Goal: Task Accomplishment & Management: Complete application form

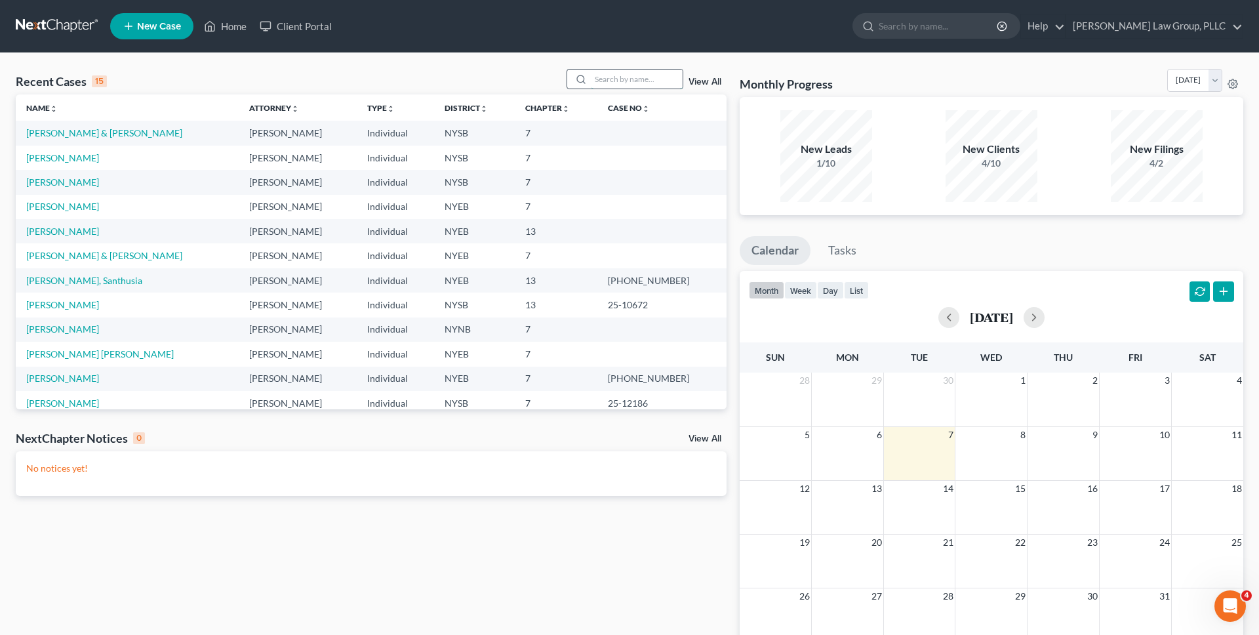
click at [633, 83] on input "search" at bounding box center [637, 79] width 92 height 19
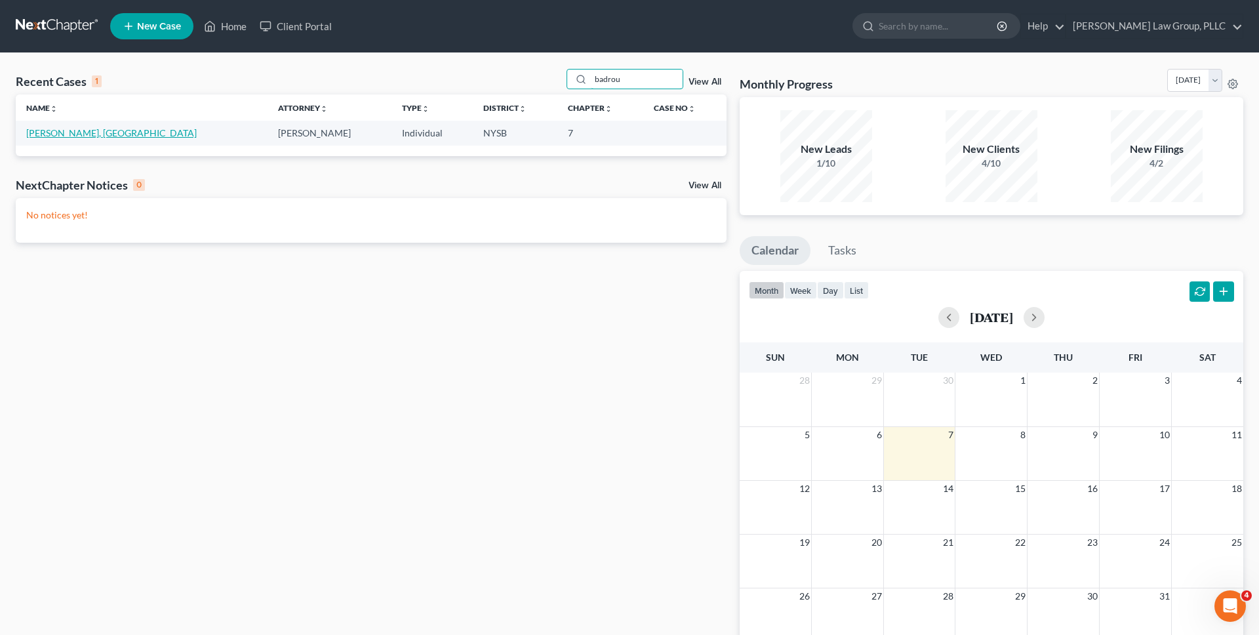
type input "badrou"
click at [139, 134] on link "[PERSON_NAME], [GEOGRAPHIC_DATA]" at bounding box center [111, 132] width 170 height 11
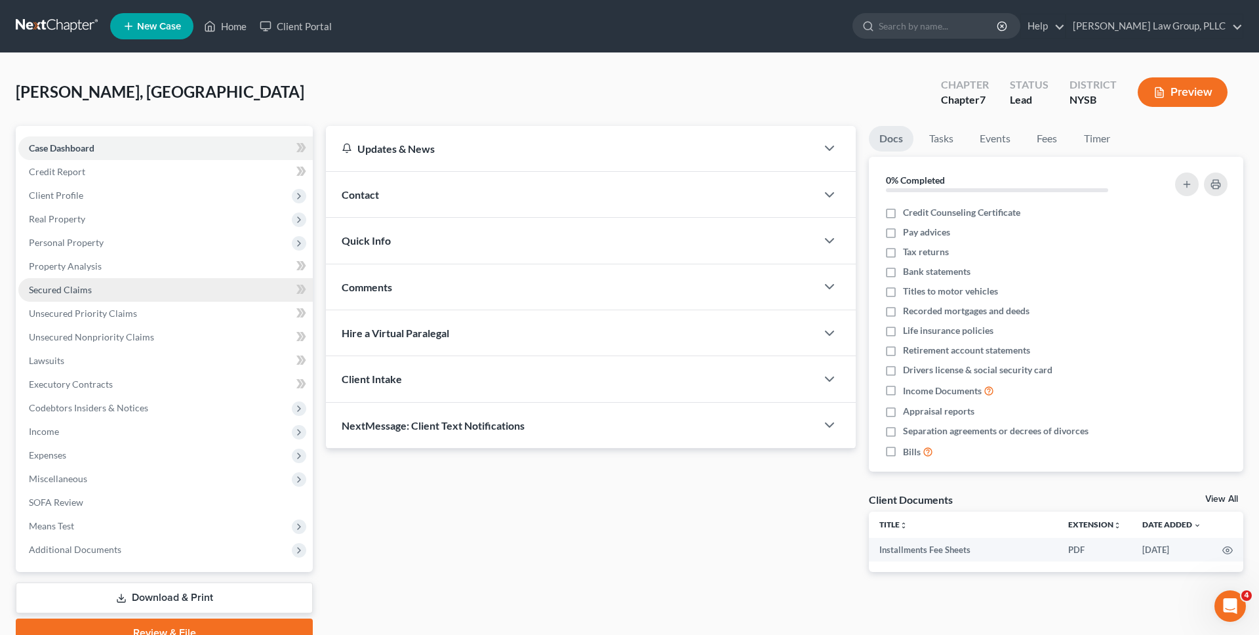
click at [109, 287] on link "Secured Claims" at bounding box center [165, 290] width 294 height 24
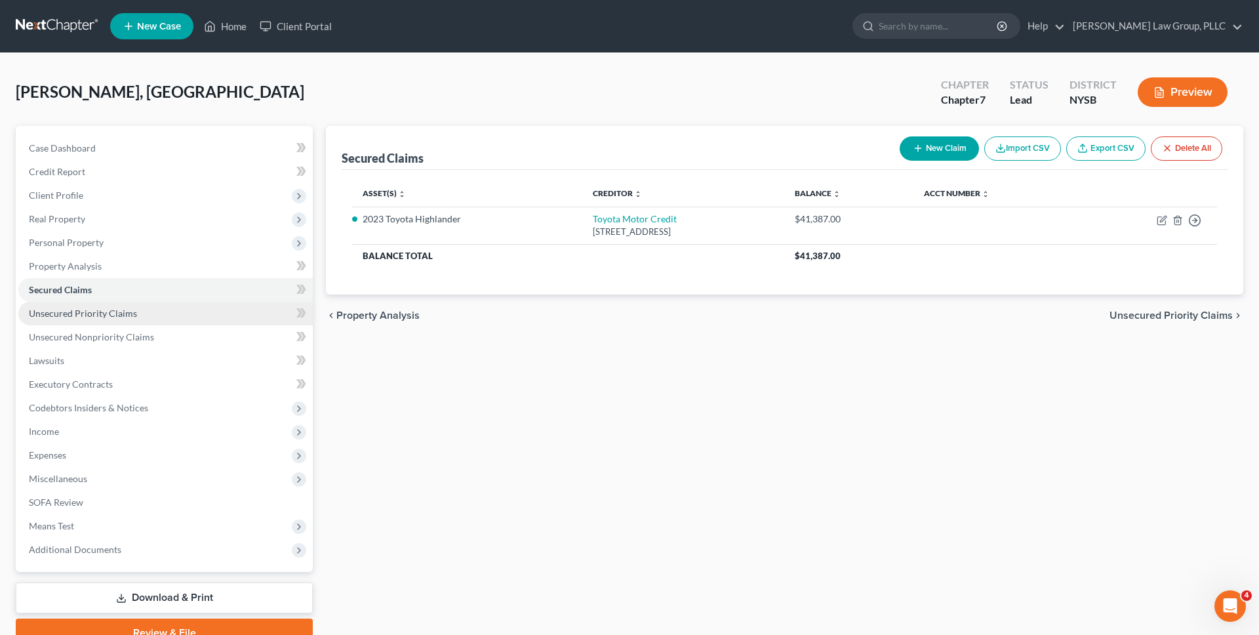
click at [107, 311] on span "Unsecured Priority Claims" at bounding box center [83, 313] width 108 height 11
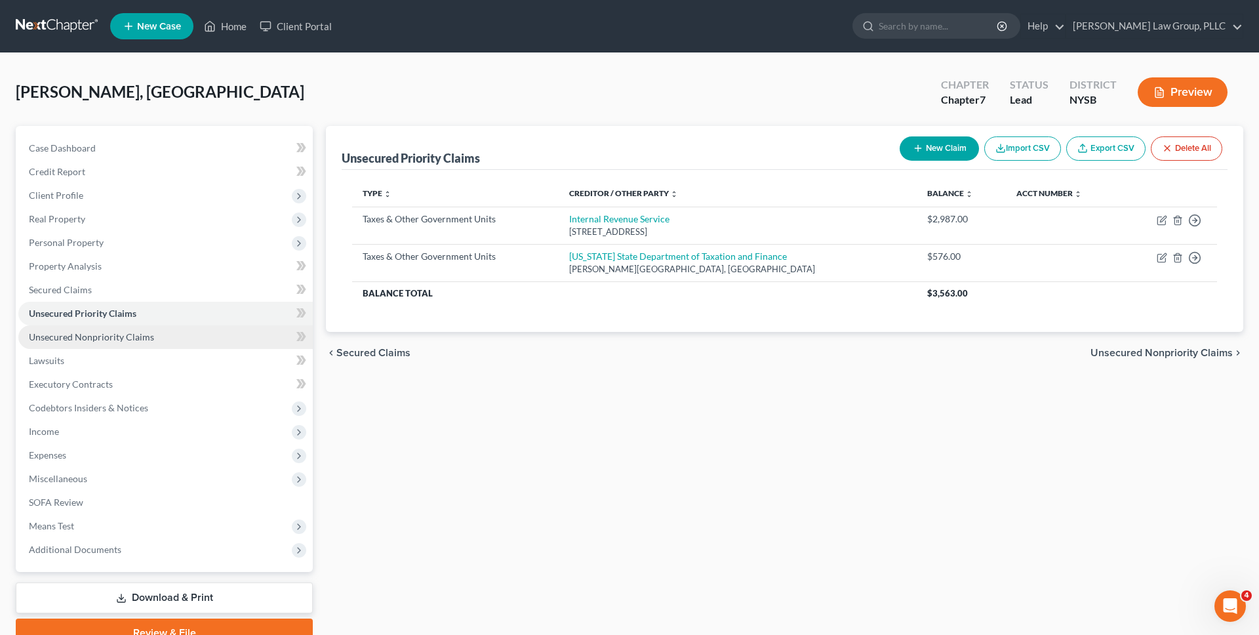
click at [111, 334] on span "Unsecured Nonpriority Claims" at bounding box center [91, 336] width 125 height 11
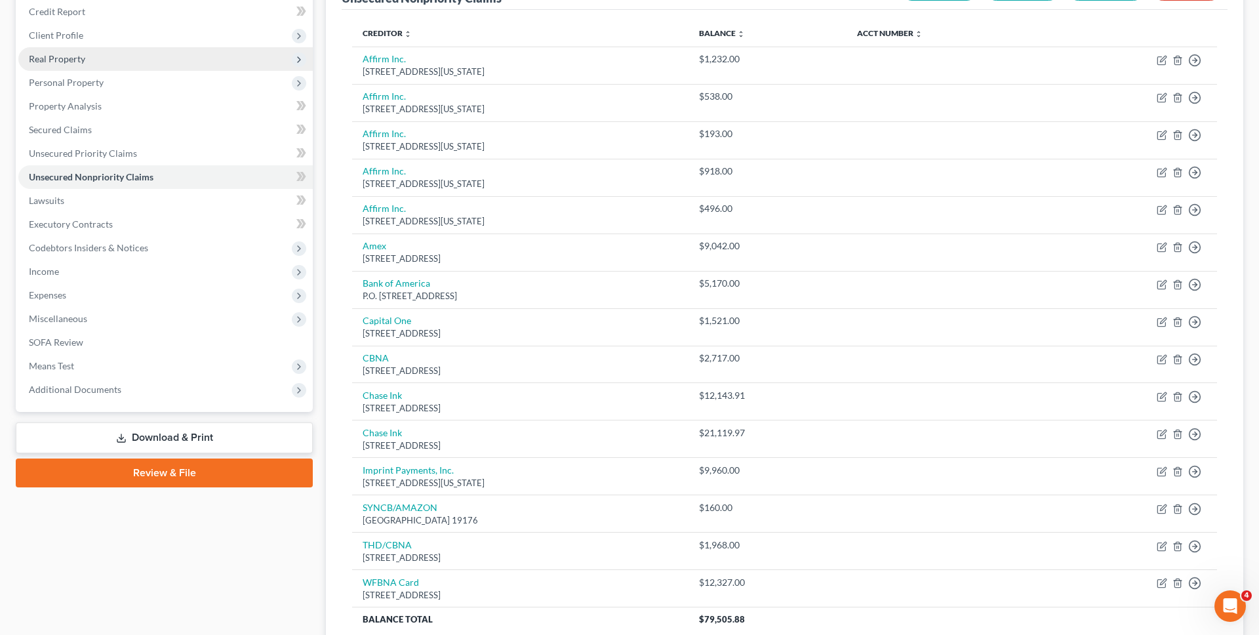
scroll to position [147, 0]
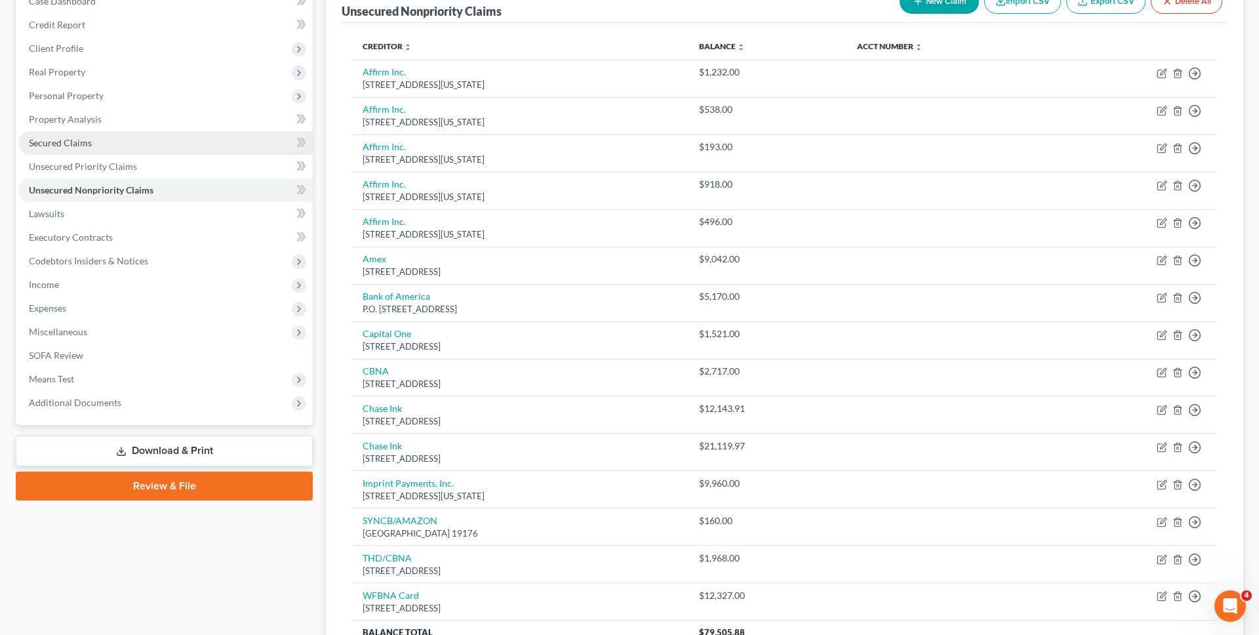
click at [245, 138] on link "Secured Claims" at bounding box center [165, 143] width 294 height 24
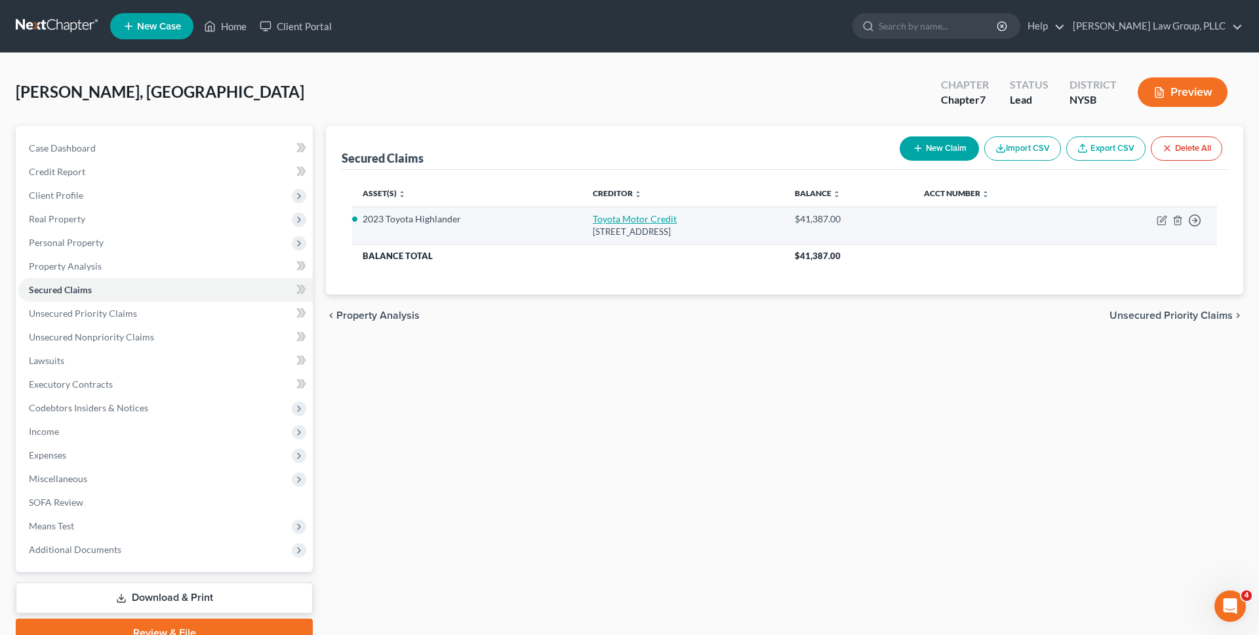
click at [593, 217] on link "Toyota Motor Credit" at bounding box center [635, 218] width 84 height 11
select select "16"
select select "2"
select select "0"
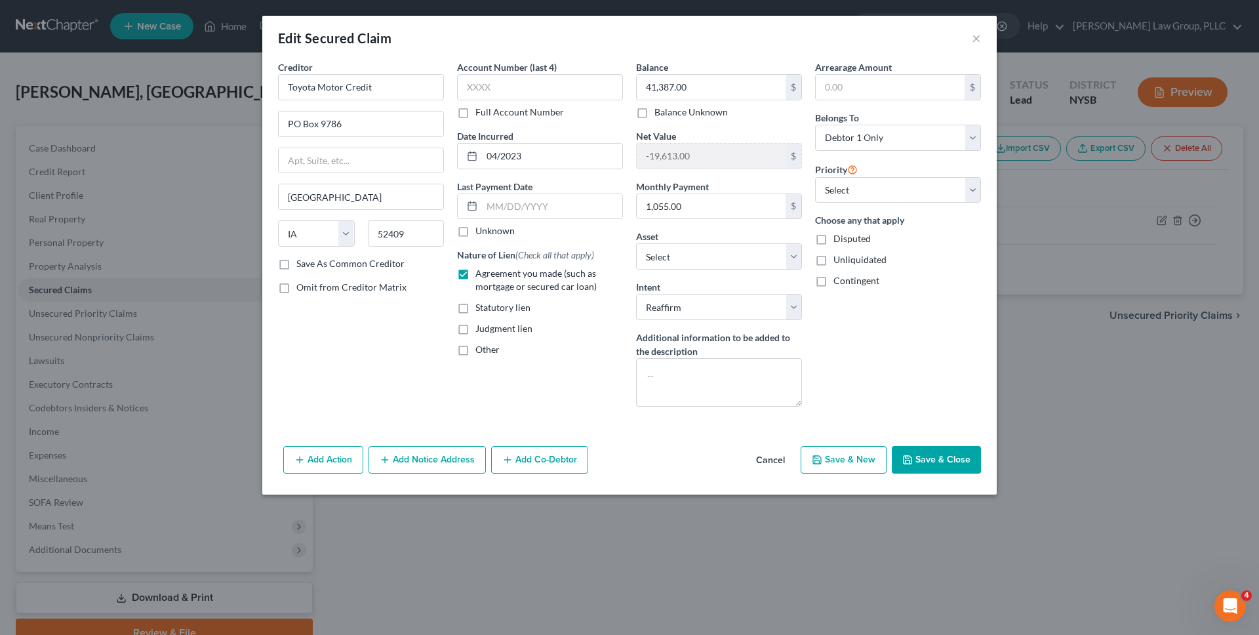
click at [770, 462] on button "Cancel" at bounding box center [770, 460] width 50 height 26
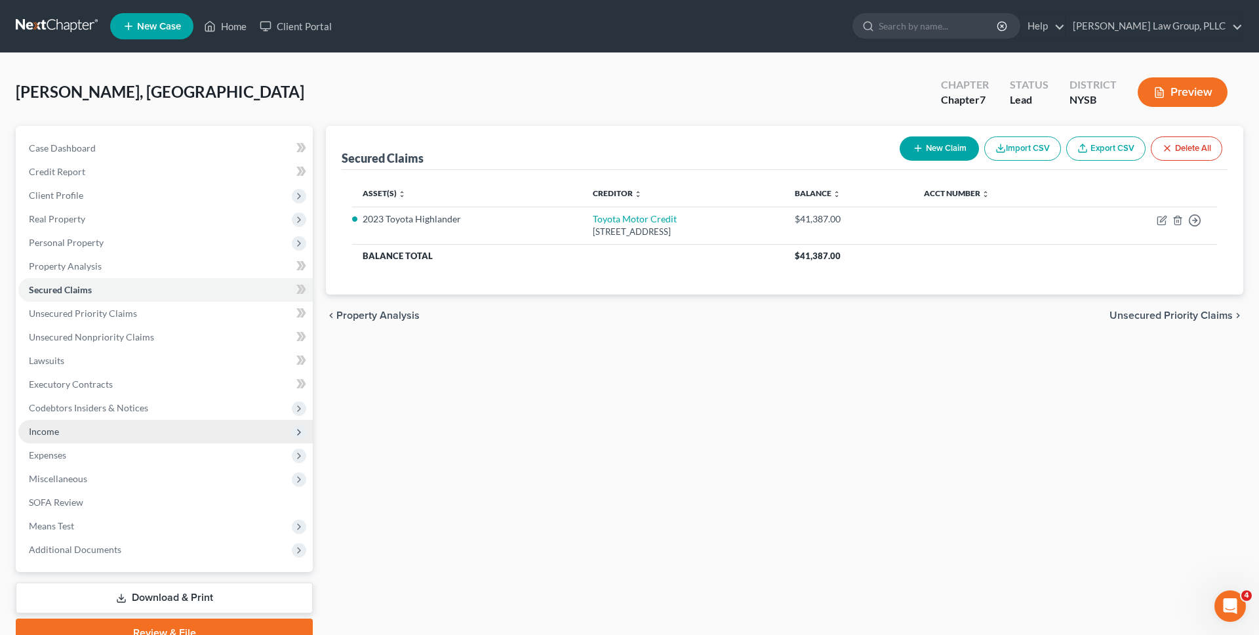
click at [218, 431] on span "Income" at bounding box center [165, 432] width 294 height 24
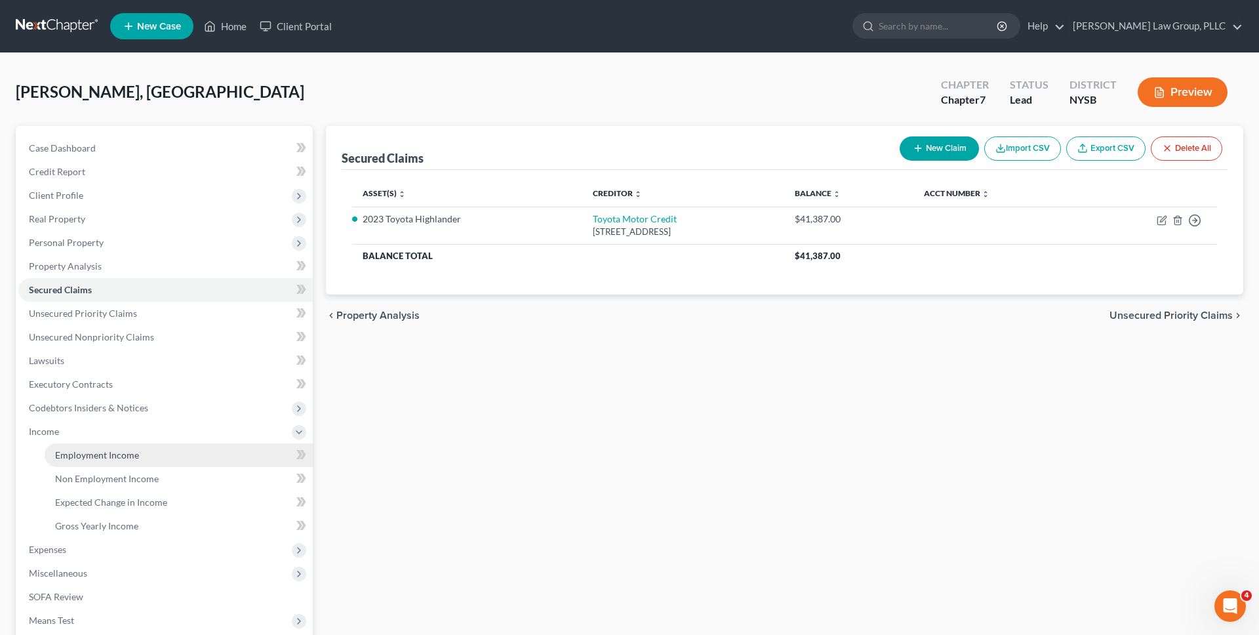
click at [214, 450] on link "Employment Income" at bounding box center [179, 455] width 268 height 24
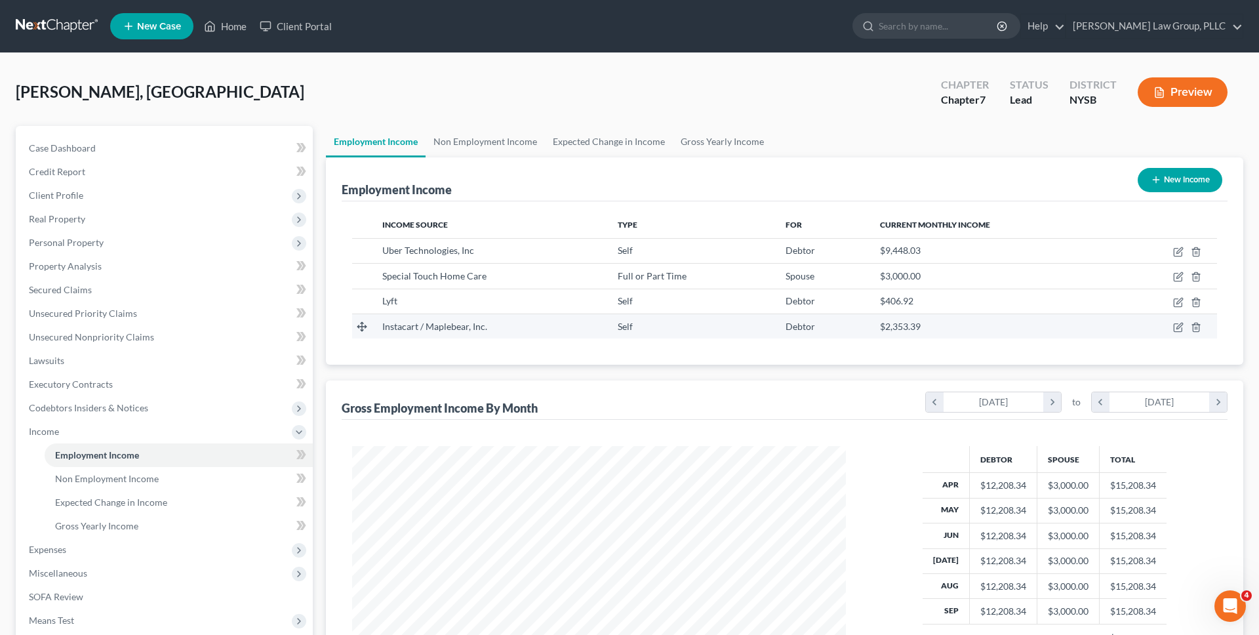
scroll to position [247, 520]
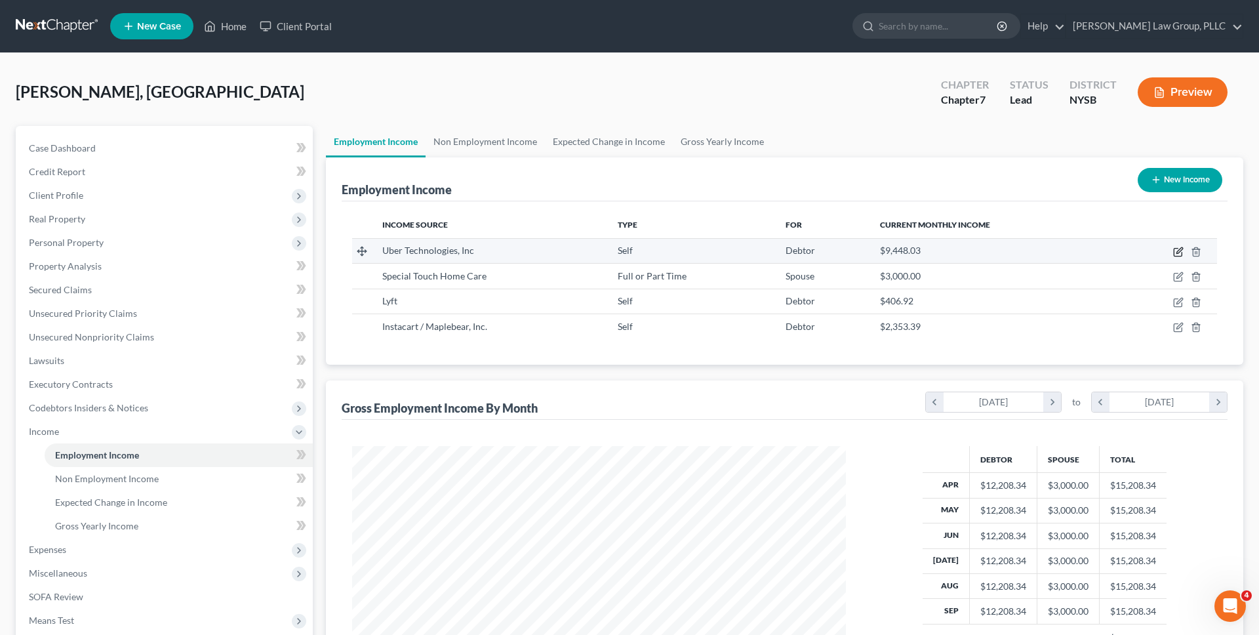
click at [1175, 250] on icon "button" at bounding box center [1178, 252] width 10 height 10
select select "1"
select select "35"
select select "0"
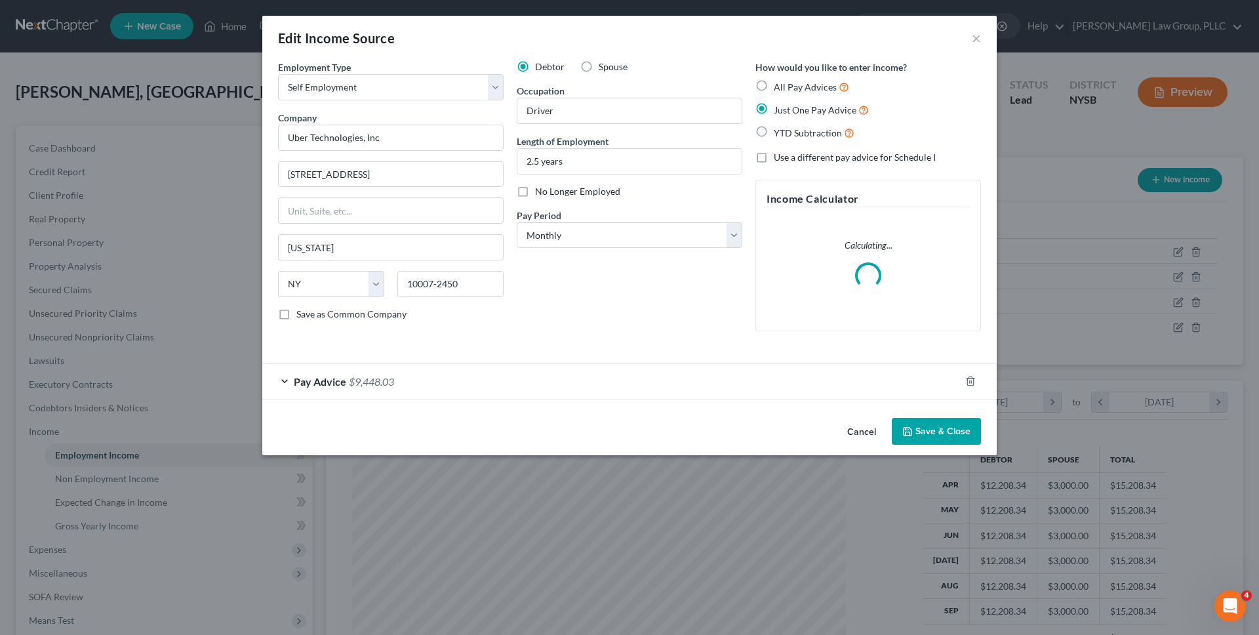
click at [862, 439] on button "Cancel" at bounding box center [862, 432] width 50 height 26
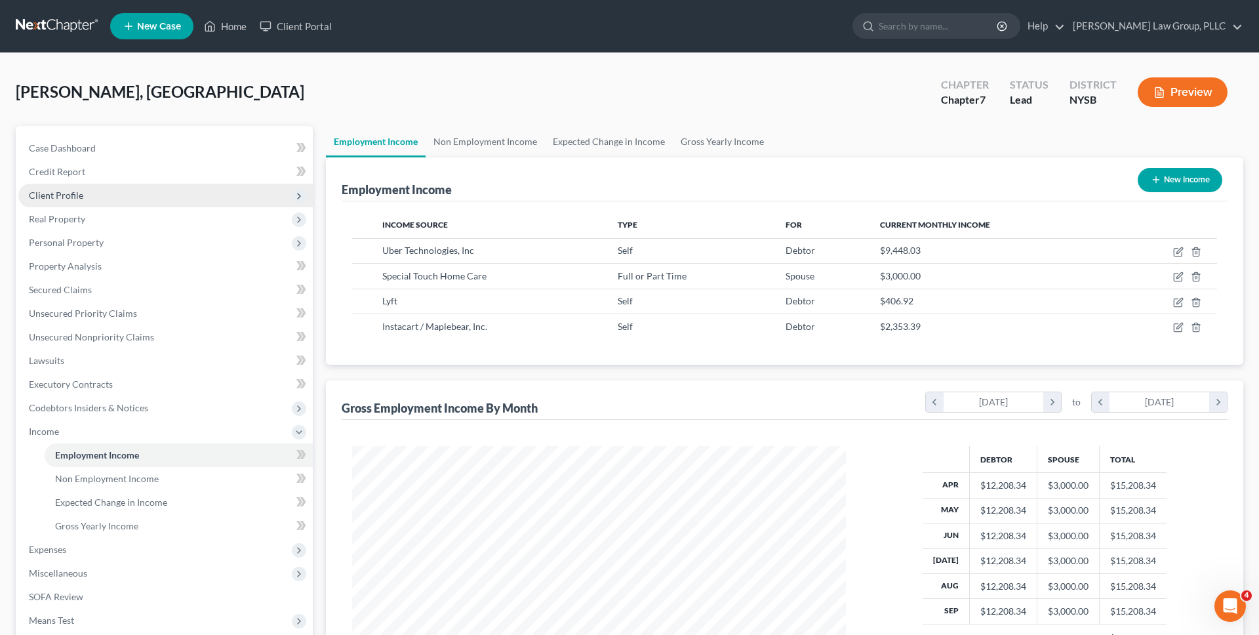
click at [121, 191] on span "Client Profile" at bounding box center [165, 196] width 294 height 24
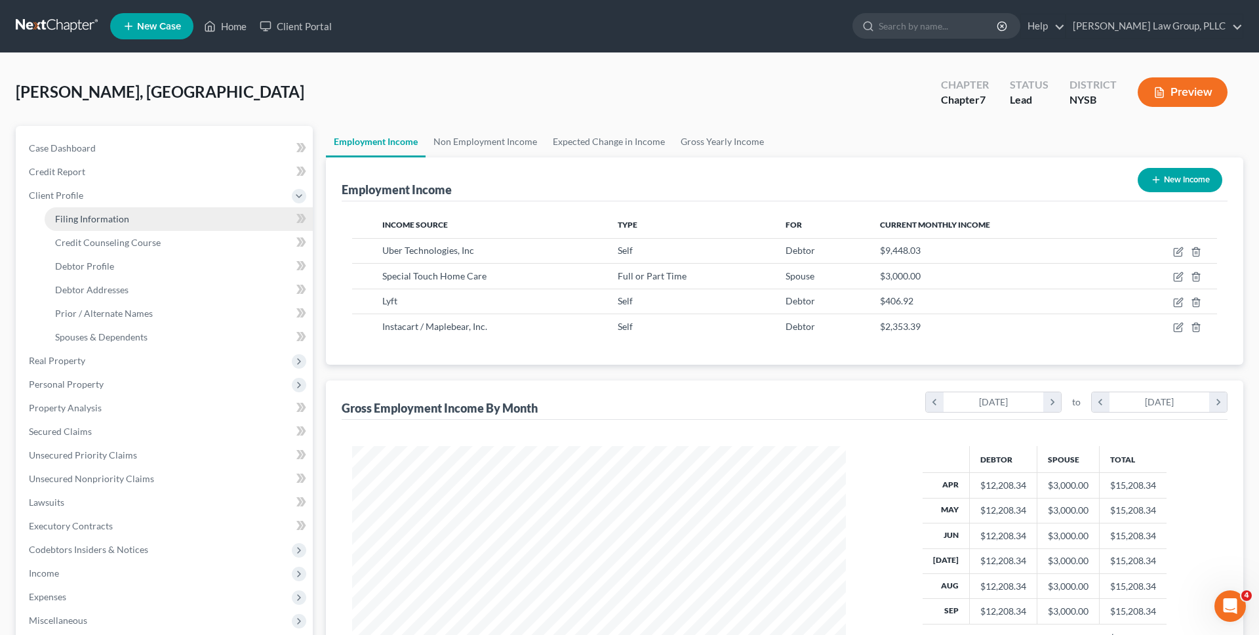
click at [127, 214] on link "Filing Information" at bounding box center [179, 219] width 268 height 24
select select "1"
select select "0"
select select "55"
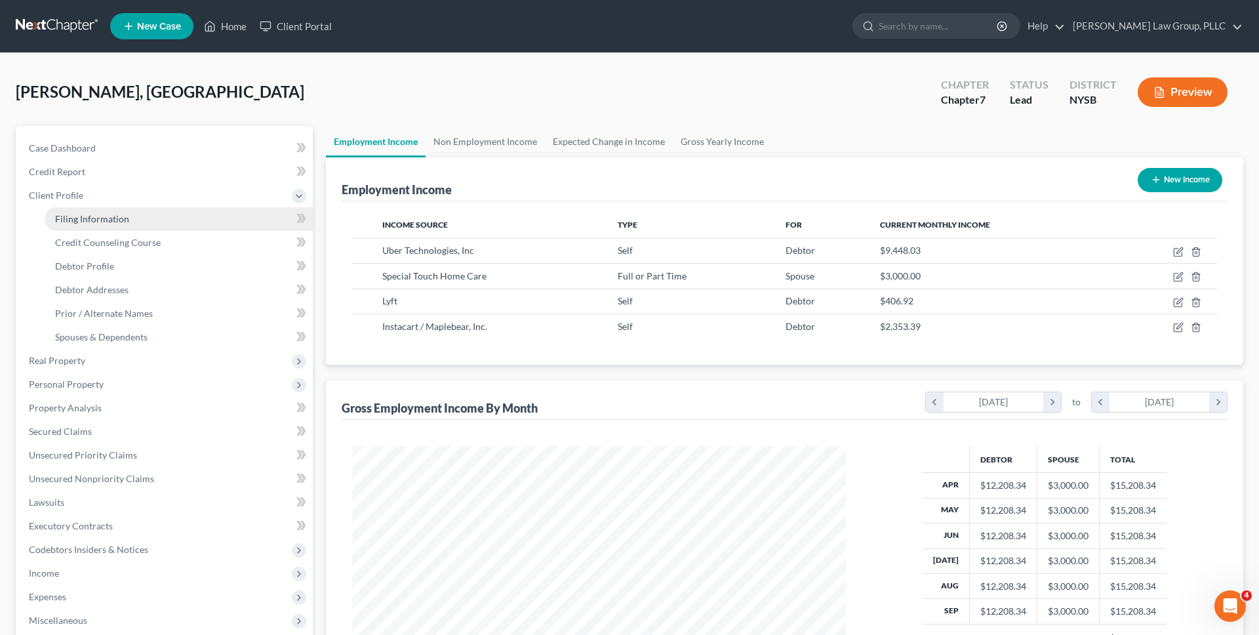
select select "0"
